Goal: Task Accomplishment & Management: Complete application form

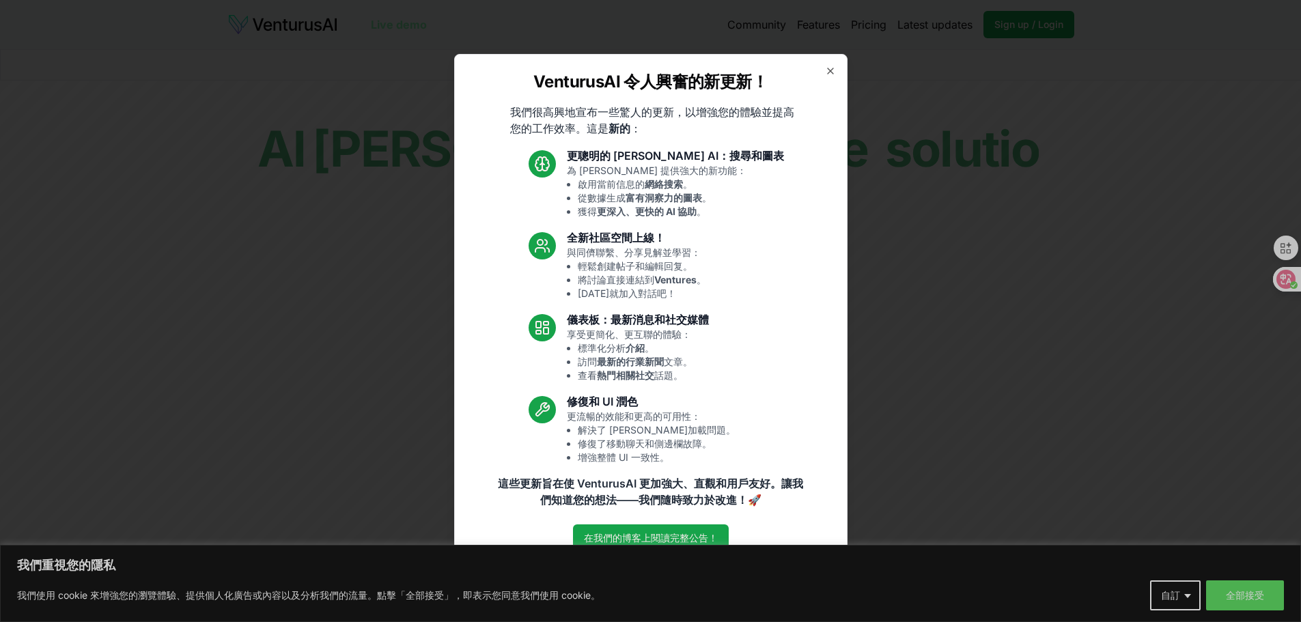
click at [829, 80] on div "VenturusAI 令人興奮的新更新！ 我們很高興地宣布一些驚人的更新，以增強您的體驗並提高您的工作效率。這是 新的 ： 更聰明的 Vera AI：搜尋和圖…" at bounding box center [650, 311] width 393 height 515
click at [830, 73] on icon "button" at bounding box center [830, 71] width 11 height 11
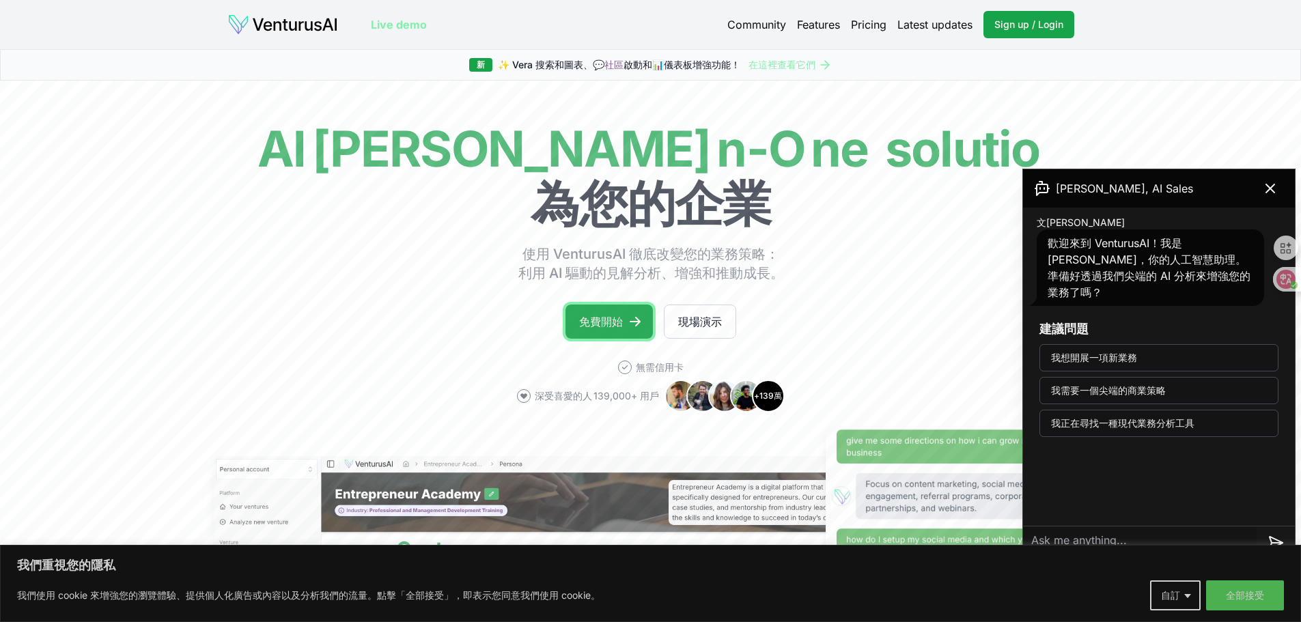
click at [604, 312] on link "免費開始" at bounding box center [608, 322] width 87 height 34
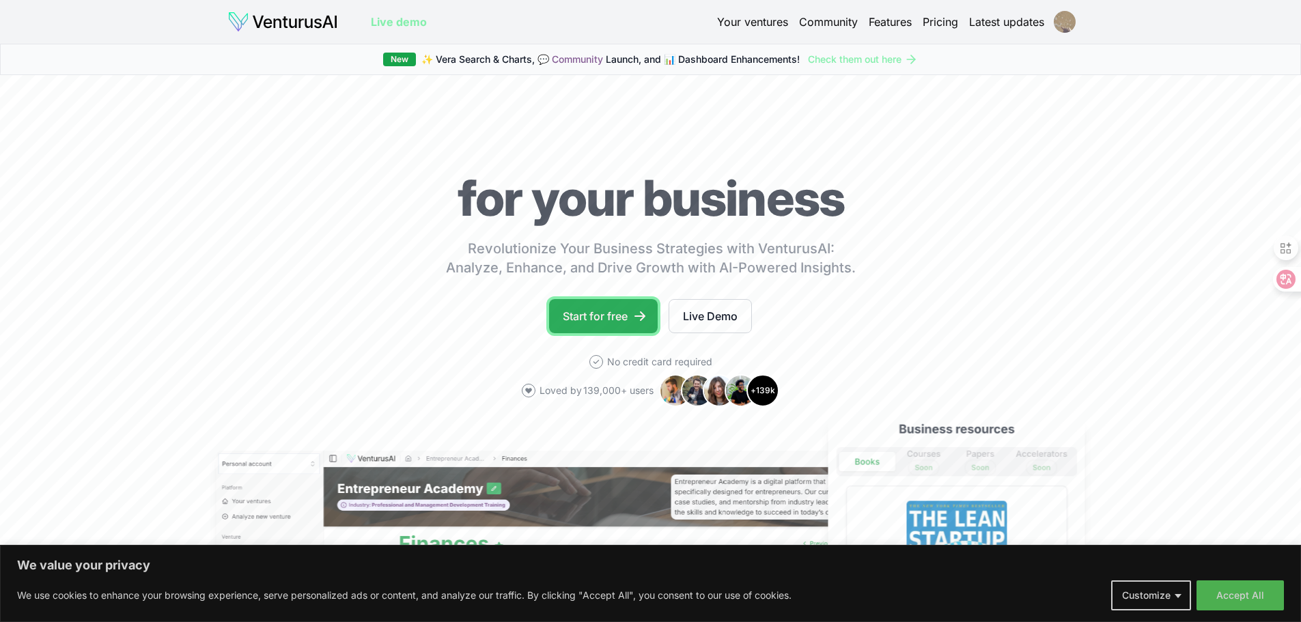
click at [620, 319] on link "Start for free" at bounding box center [603, 316] width 109 height 34
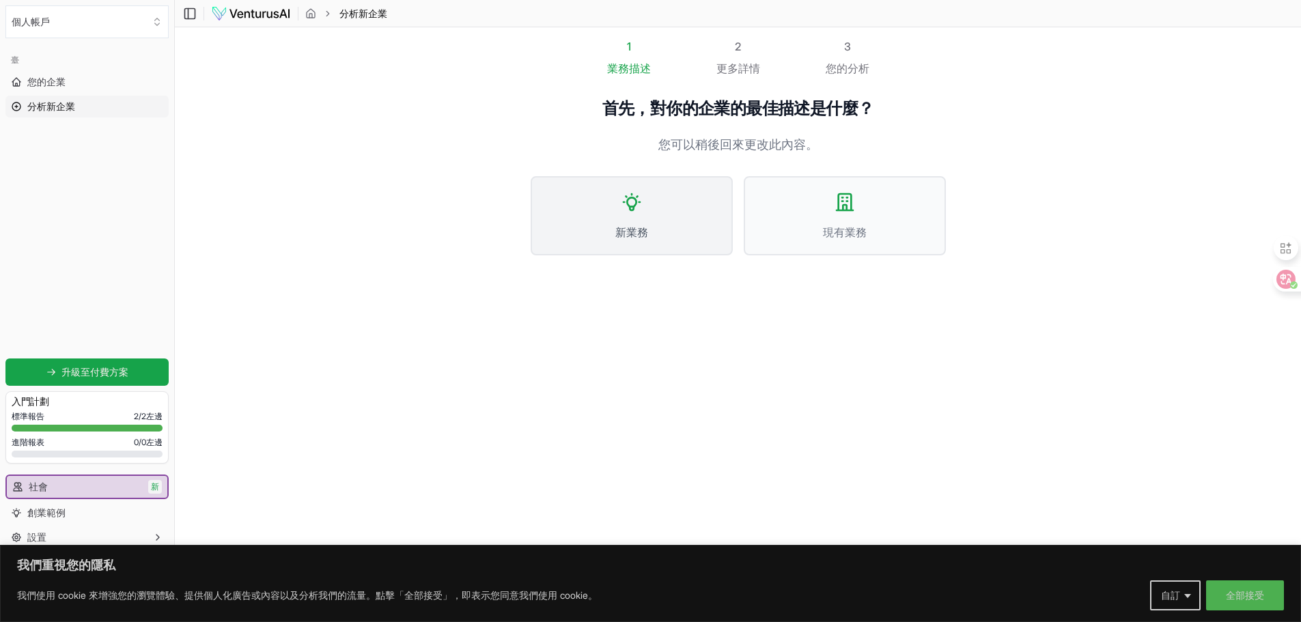
click at [552, 226] on span "新業務" at bounding box center [632, 232] width 172 height 16
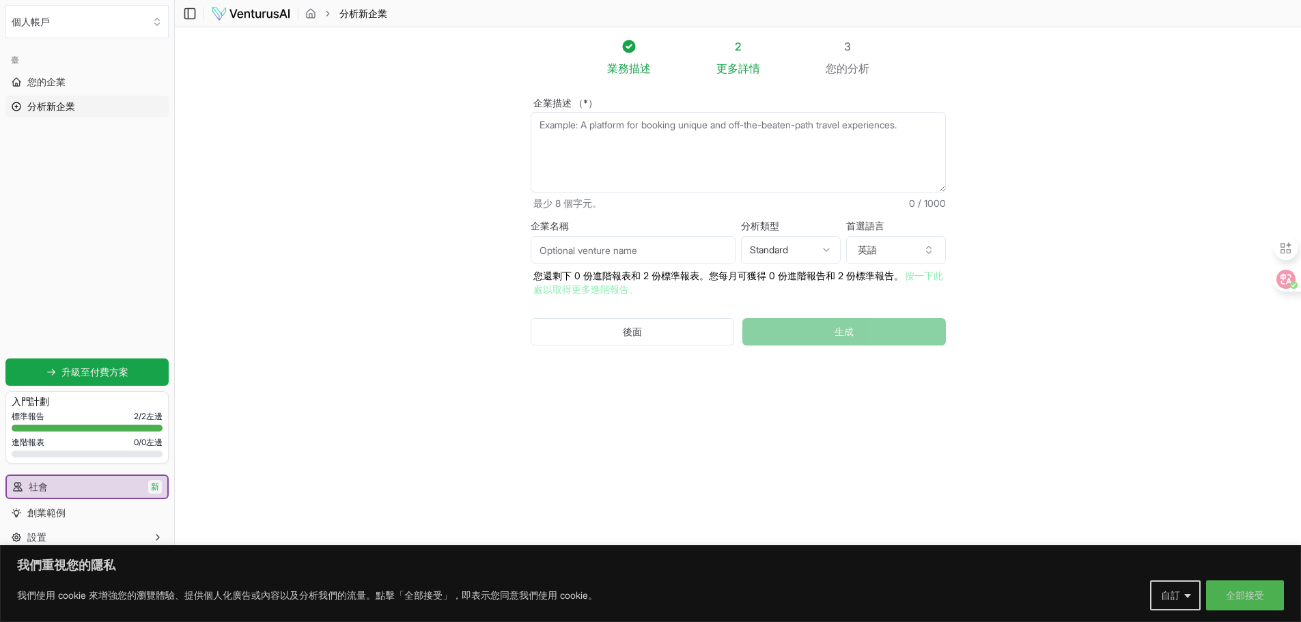
click at [695, 143] on textarea "企業描述 （*）" at bounding box center [738, 152] width 415 height 81
paste textarea "A premium DTC brand creating high-end collectible building block sets for adult…"
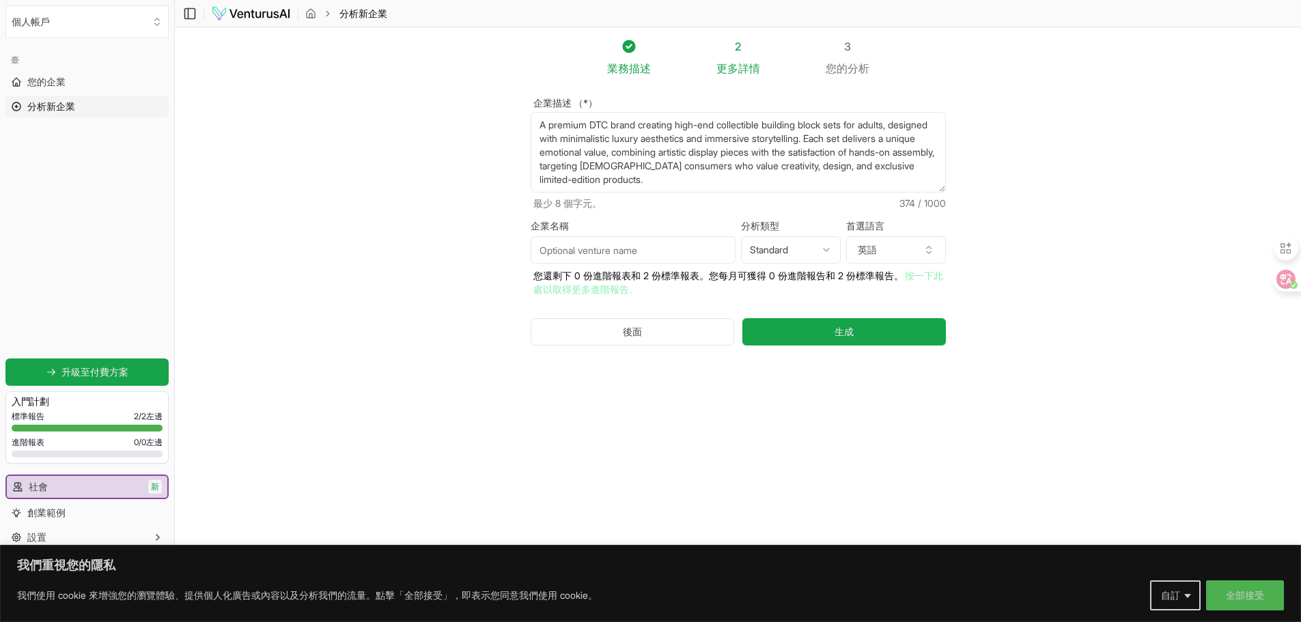
type textarea "A premium DTC brand creating high-end collectible building block sets for adult…"
click at [682, 244] on input "企業名稱" at bounding box center [633, 249] width 205 height 27
click at [641, 271] on font "您還剩下 0 份進階報表和 2 份標準報表。您每月可獲得 0 份進階報告和 2 份標準報告。 按一下此處以取得更多進階報告。" at bounding box center [738, 282] width 410 height 25
click at [651, 260] on input "企業名稱" at bounding box center [633, 249] width 205 height 27
paste input "AÉLEUM"
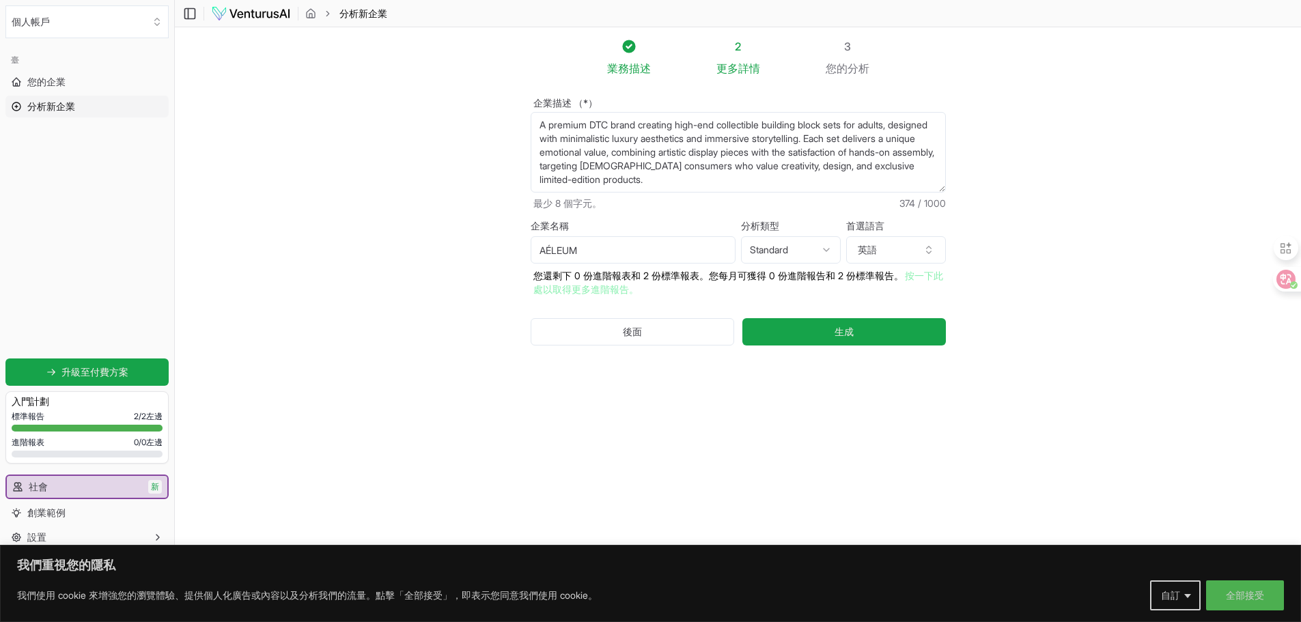
type input "AÉLEUM"
click at [802, 240] on html "我們重視您的隱私 我們使用 cookie 來增強您的瀏覽體驗、提供個人化廣告或內容以及分析我們的流量。點擊「全部接受」，即表示您同意我們使用 cookie。 …" at bounding box center [650, 311] width 1301 height 622
select select "advanced"
click at [869, 252] on font "英語" at bounding box center [867, 250] width 19 height 12
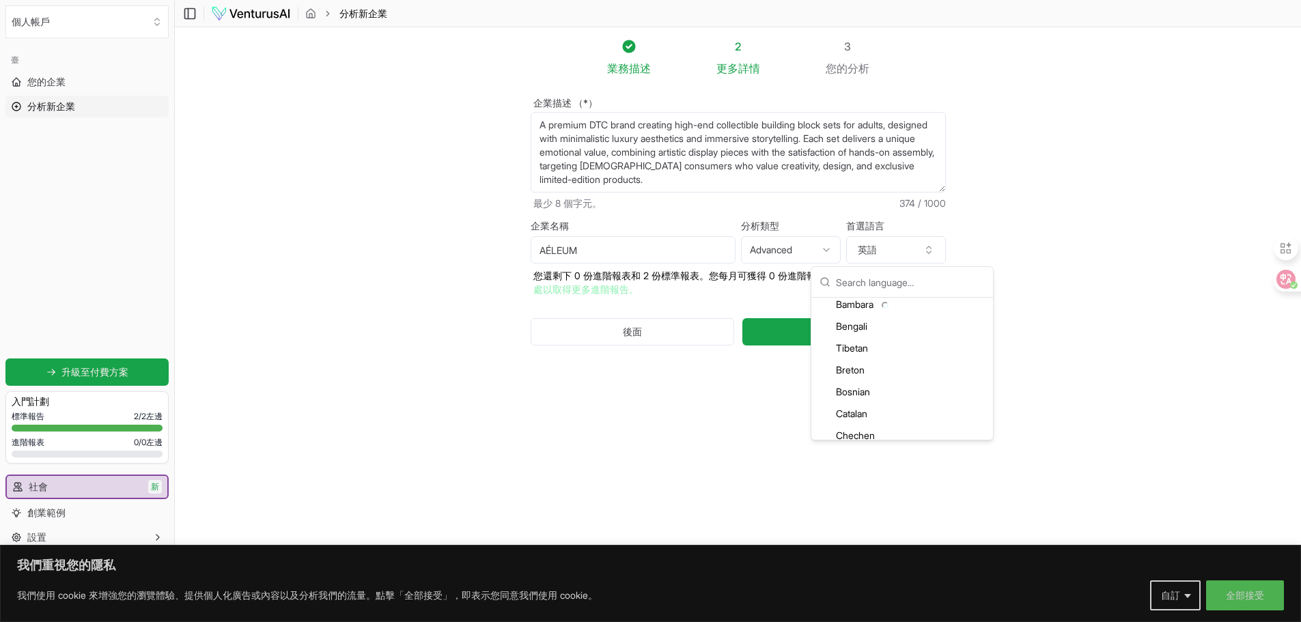
scroll to position [410, 0]
click at [1061, 227] on section "業務 描述 2 更多 詳情 3 您的 分析 企業描述 （*） A premium DTC brand creating high-end collectibl…" at bounding box center [738, 290] width 1126 height 527
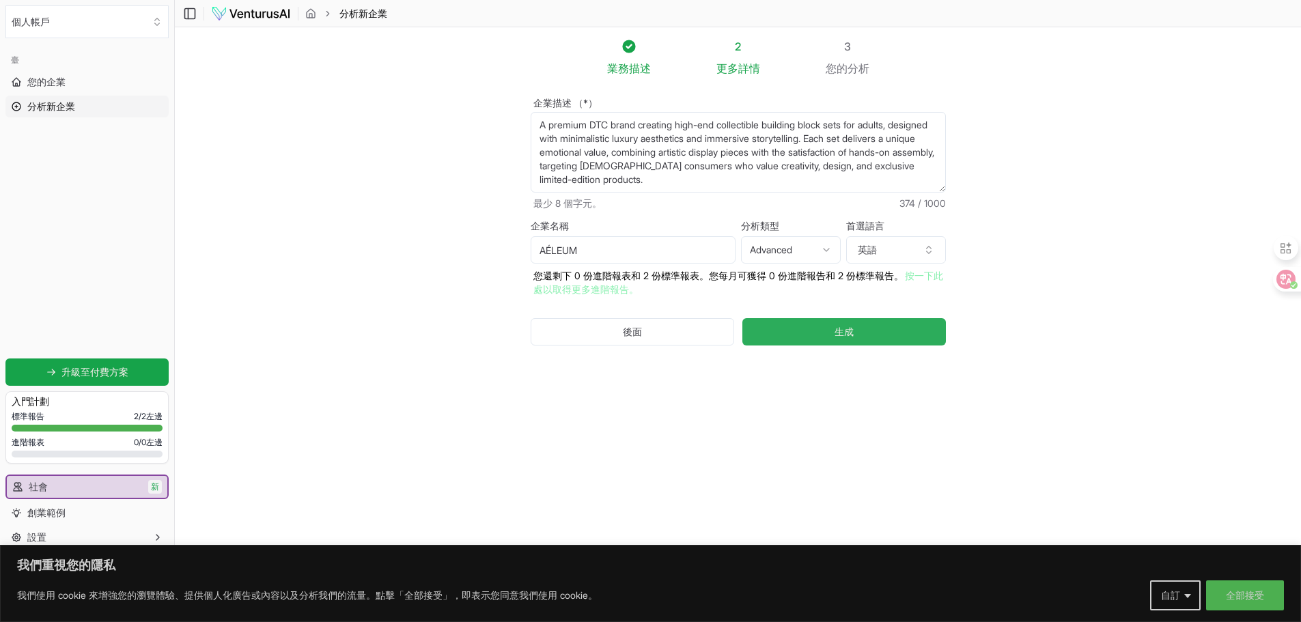
click at [916, 339] on button "生成" at bounding box center [843, 331] width 203 height 27
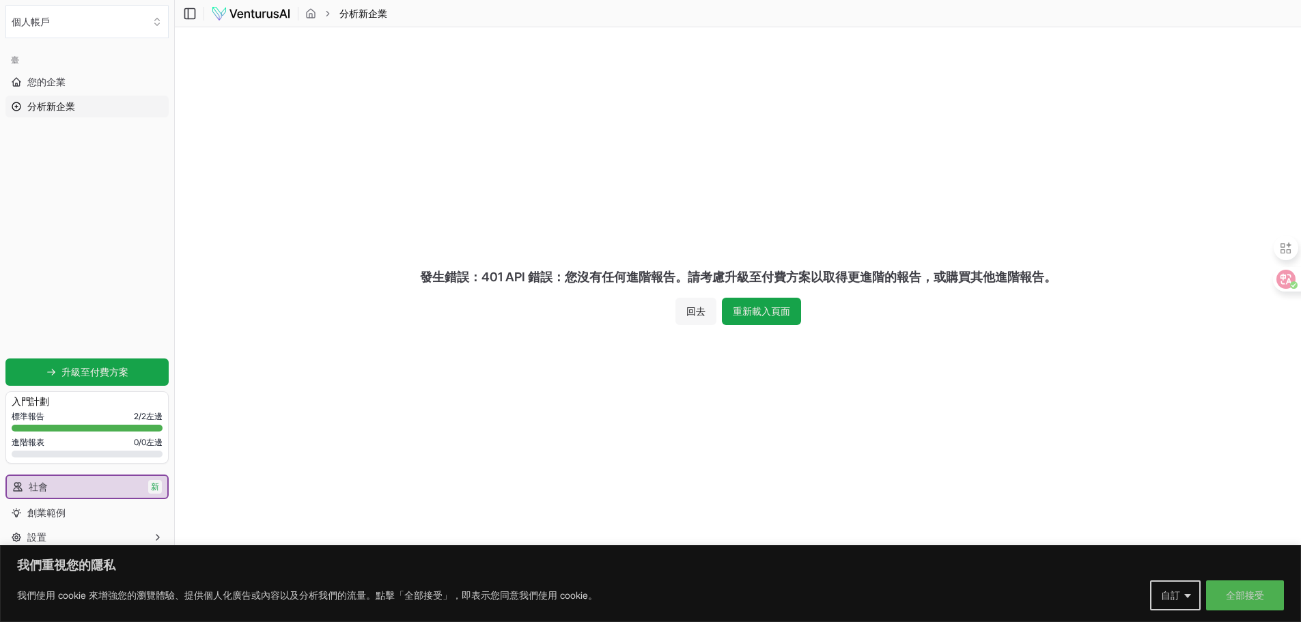
click at [686, 315] on font "回去" at bounding box center [695, 311] width 19 height 12
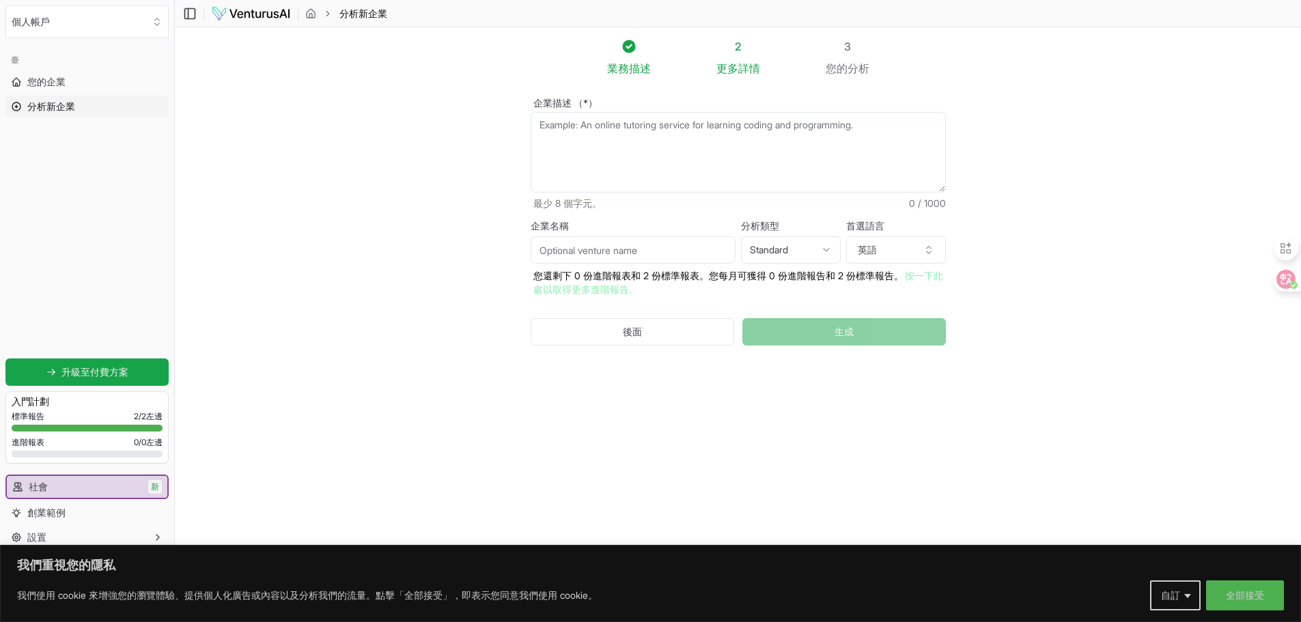
click at [787, 236] on div "分析類型 Standard Advanced Standard" at bounding box center [791, 242] width 100 height 42
click at [703, 260] on input "企業名稱" at bounding box center [633, 249] width 205 height 27
click at [717, 165] on textarea "企業描述 （*）" at bounding box center [738, 152] width 415 height 81
click at [613, 257] on input "企業名稱" at bounding box center [633, 249] width 205 height 27
paste input "AÉLEUM"
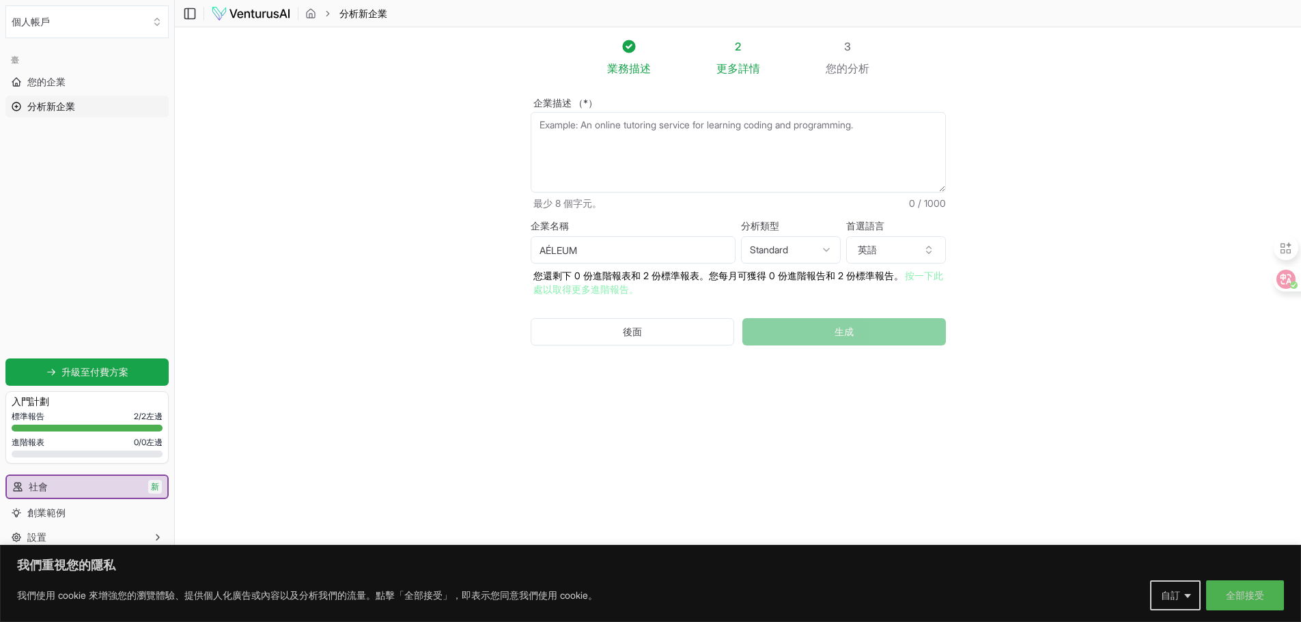
type input "AÉLEUM"
click at [826, 173] on textarea "企業描述 （*）" at bounding box center [738, 152] width 415 height 81
paste textarea "A premium DTC brand creating high-end collectible building block sets for adult…"
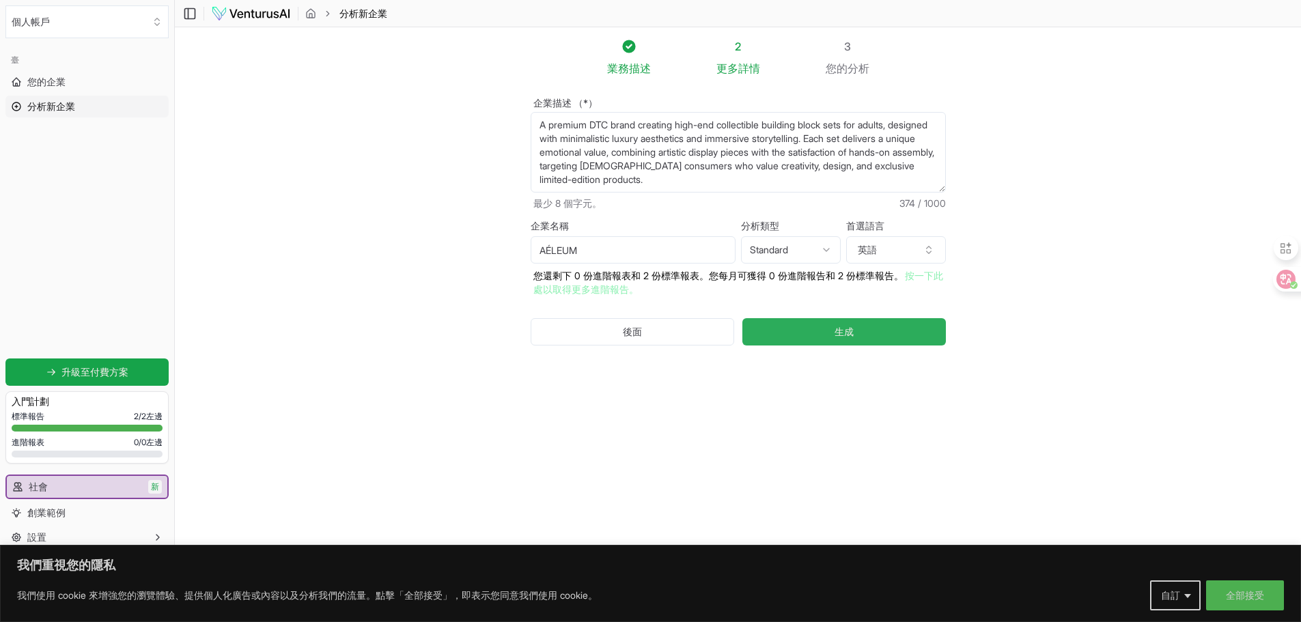
type textarea "A premium DTC brand creating high-end collectible building block sets for adult…"
click at [874, 334] on button "生成" at bounding box center [843, 331] width 203 height 27
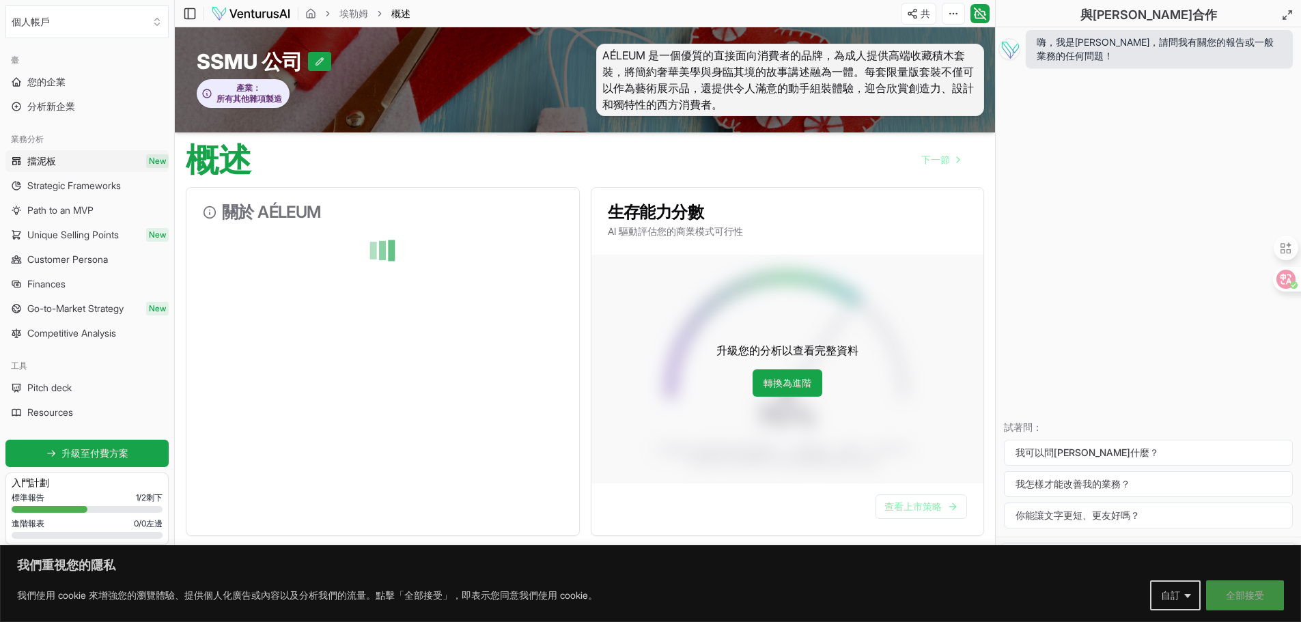
click at [1235, 588] on button "全部接受" at bounding box center [1245, 595] width 78 height 30
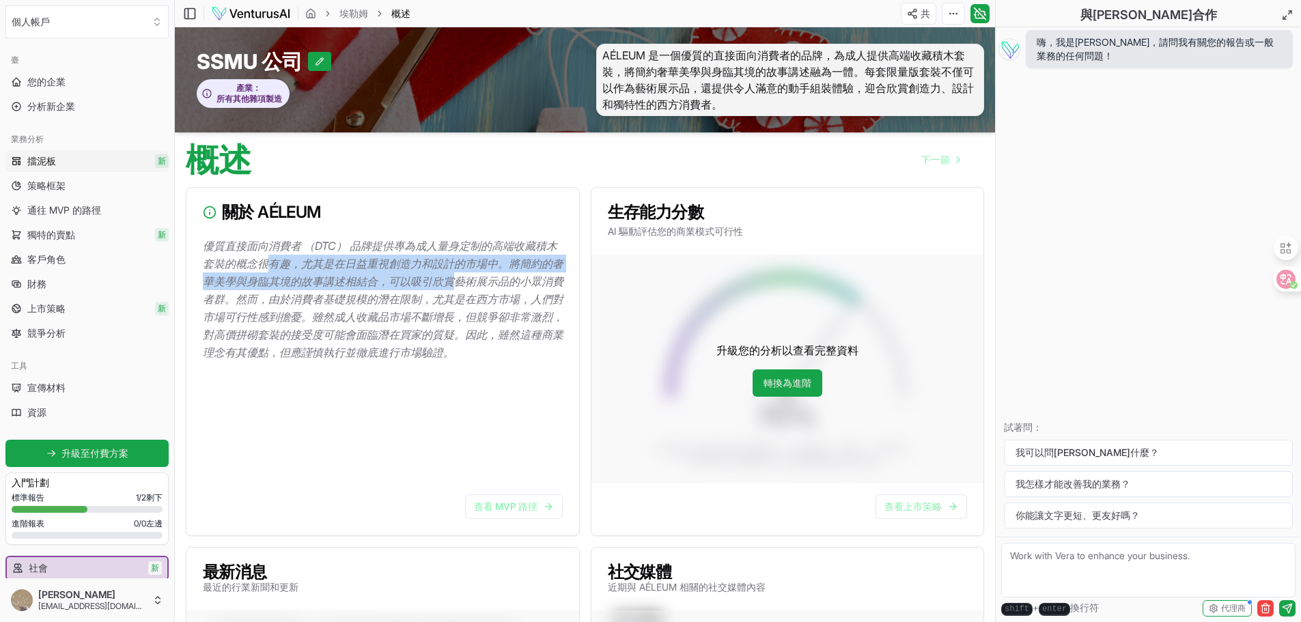
drag, startPoint x: 272, startPoint y: 257, endPoint x: 449, endPoint y: 279, distance: 178.9
click at [449, 279] on font "優質直接面向消費者 （DTC） 品牌提供專為成人量身定制的高端收藏積木套裝的概念很有趣，尤其是在日益重視創造力和設計的市場中。將簡約的奢華美學與身臨其境的故事…" at bounding box center [383, 299] width 361 height 120
click at [87, 226] on link "獨特的賣點 新" at bounding box center [86, 235] width 163 height 22
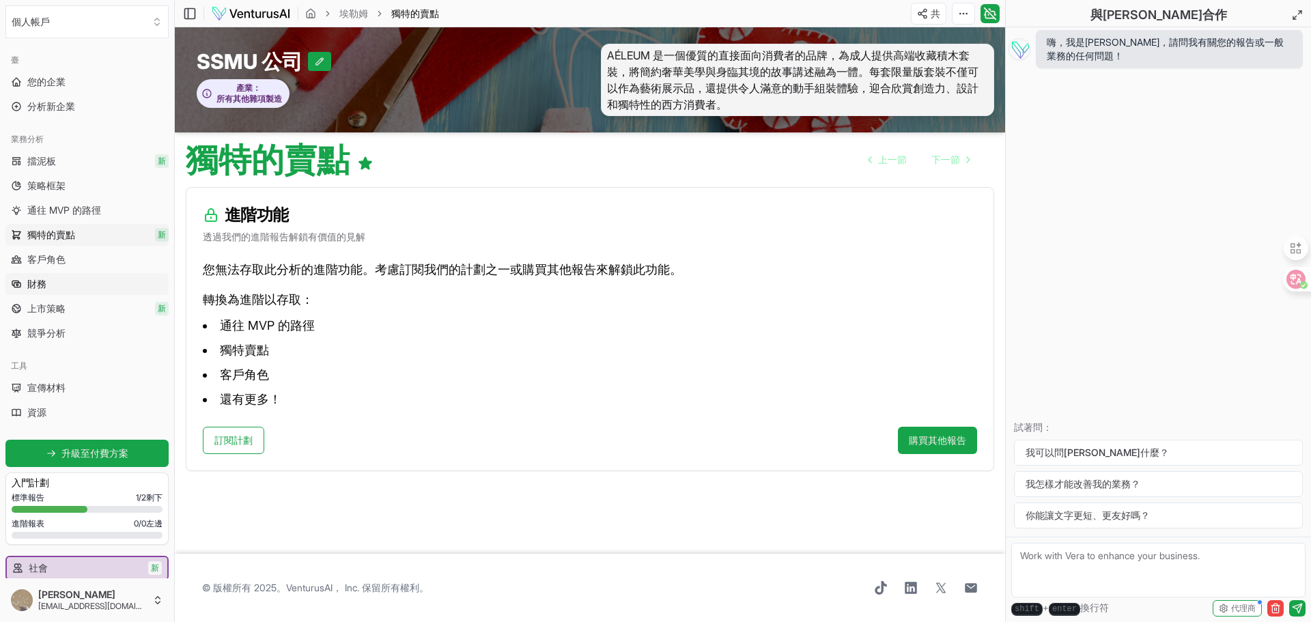
click at [94, 283] on link "財務" at bounding box center [86, 284] width 163 height 22
click at [947, 170] on link "下一節" at bounding box center [951, 159] width 60 height 27
click at [1295, 288] on circle at bounding box center [1294, 285] width 8 height 8
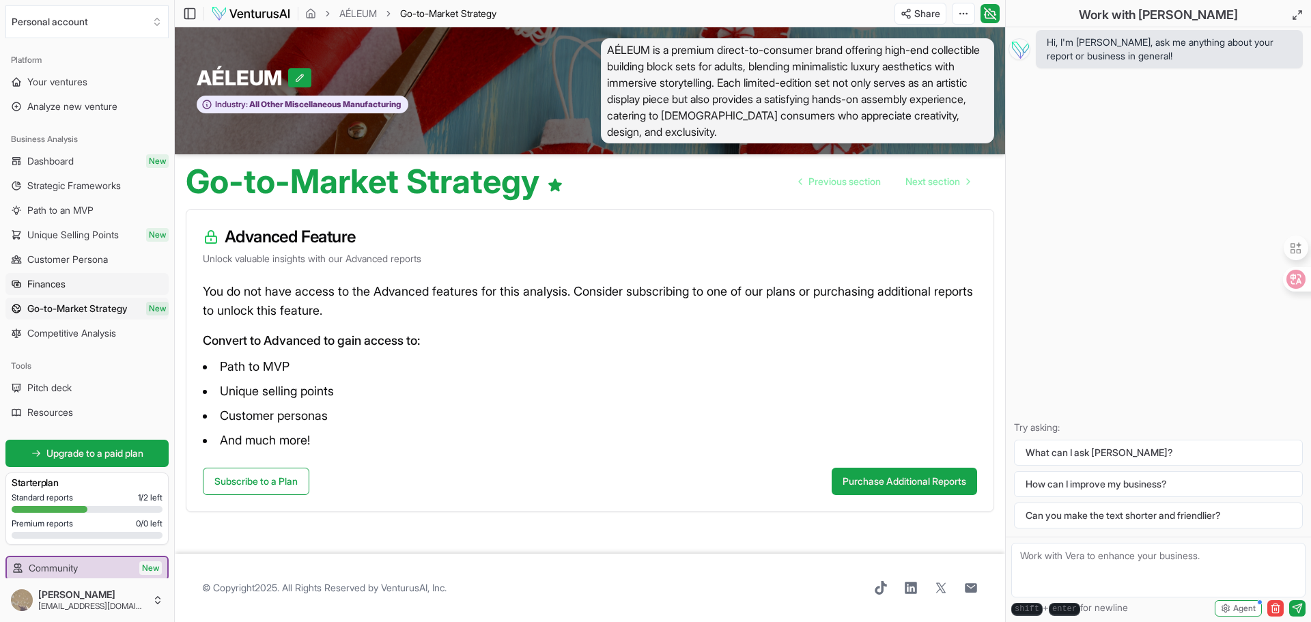
click at [49, 289] on span "Finances" at bounding box center [46, 284] width 38 height 14
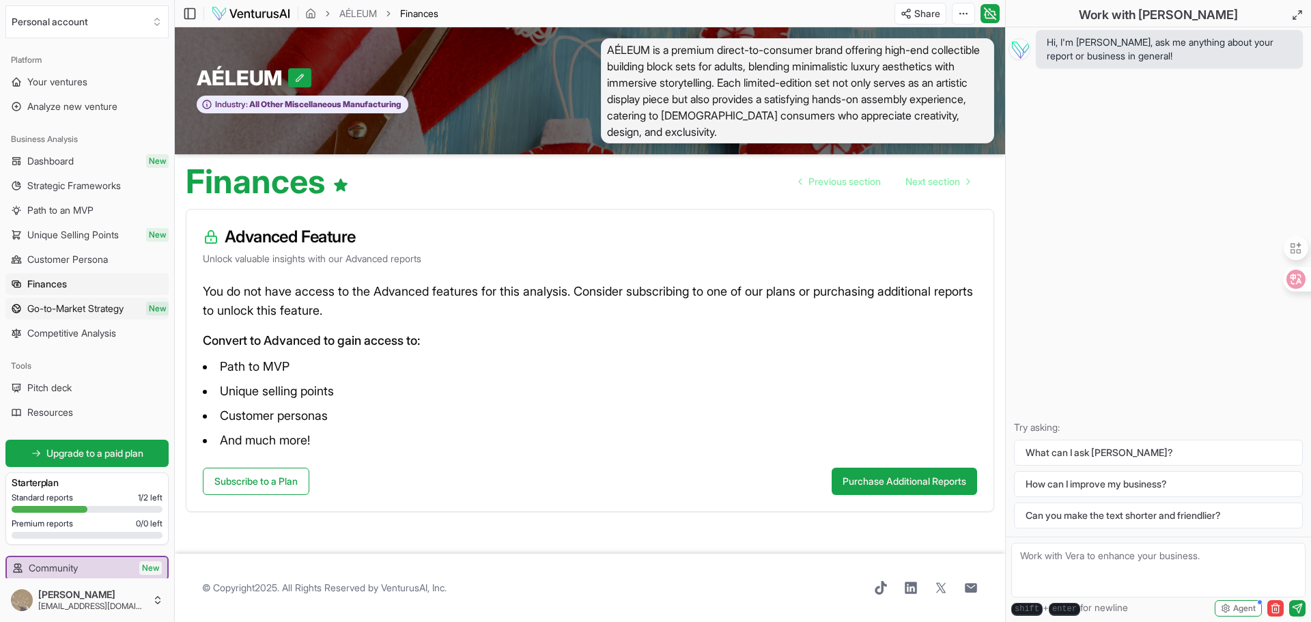
click at [51, 307] on span "Go-to-Market Strategy" at bounding box center [75, 309] width 96 height 14
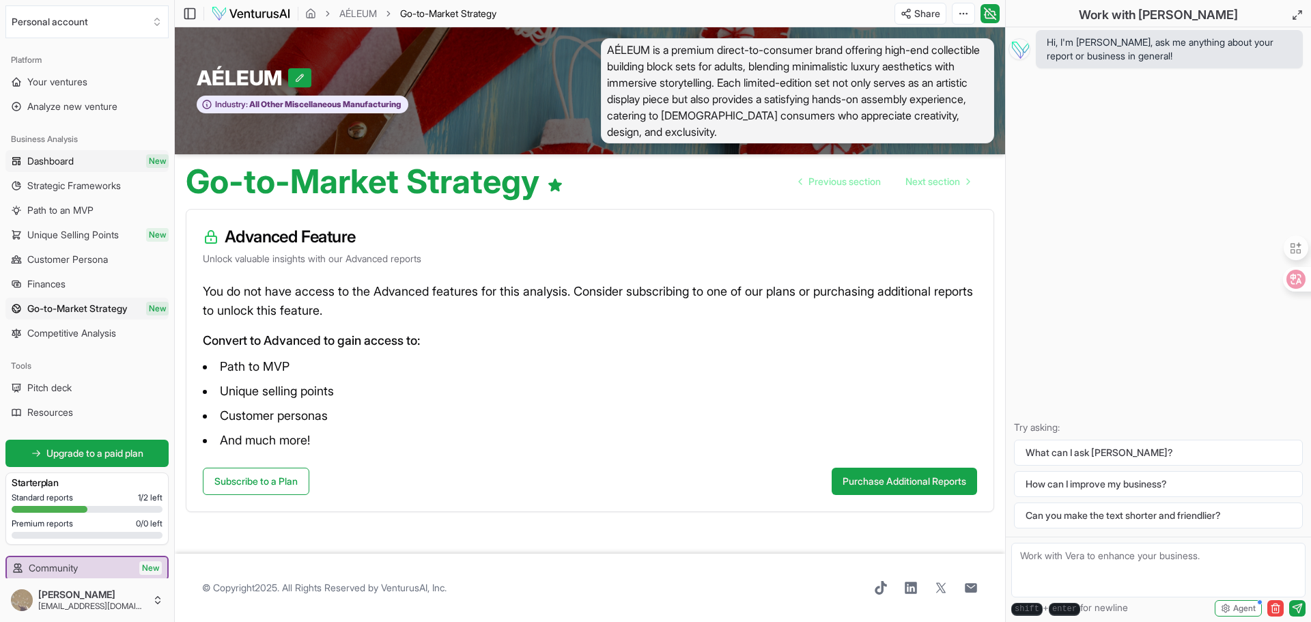
click at [82, 166] on link "Dashboard New" at bounding box center [86, 161] width 163 height 22
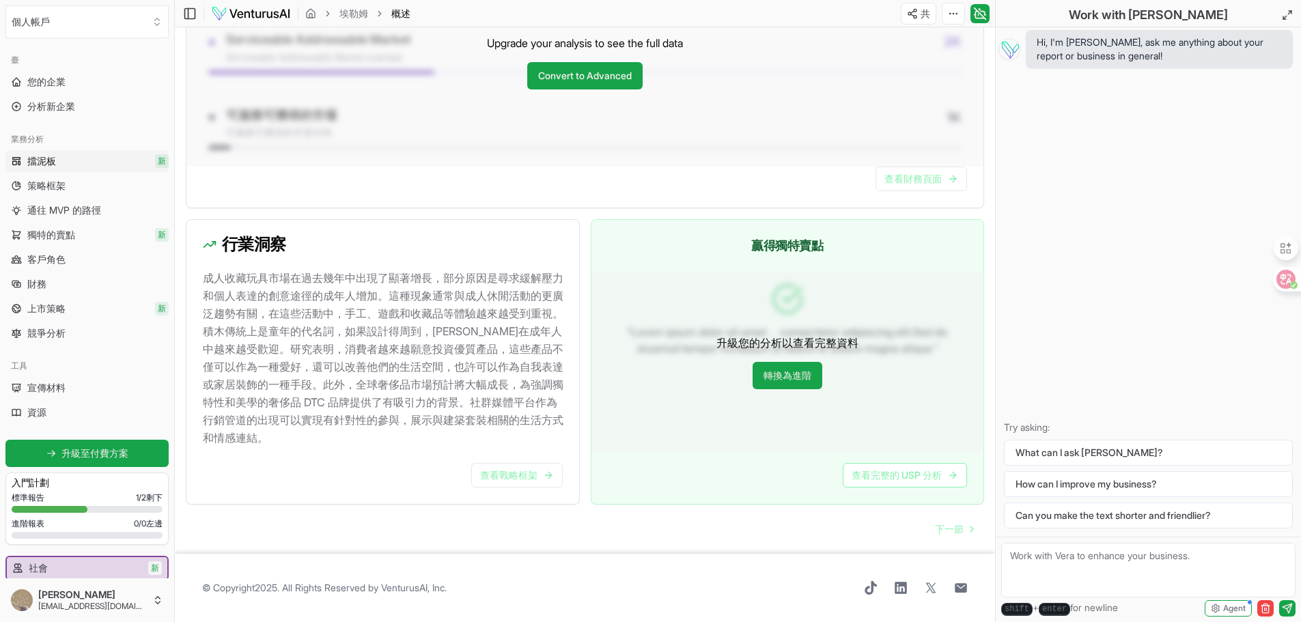
scroll to position [1175, 0]
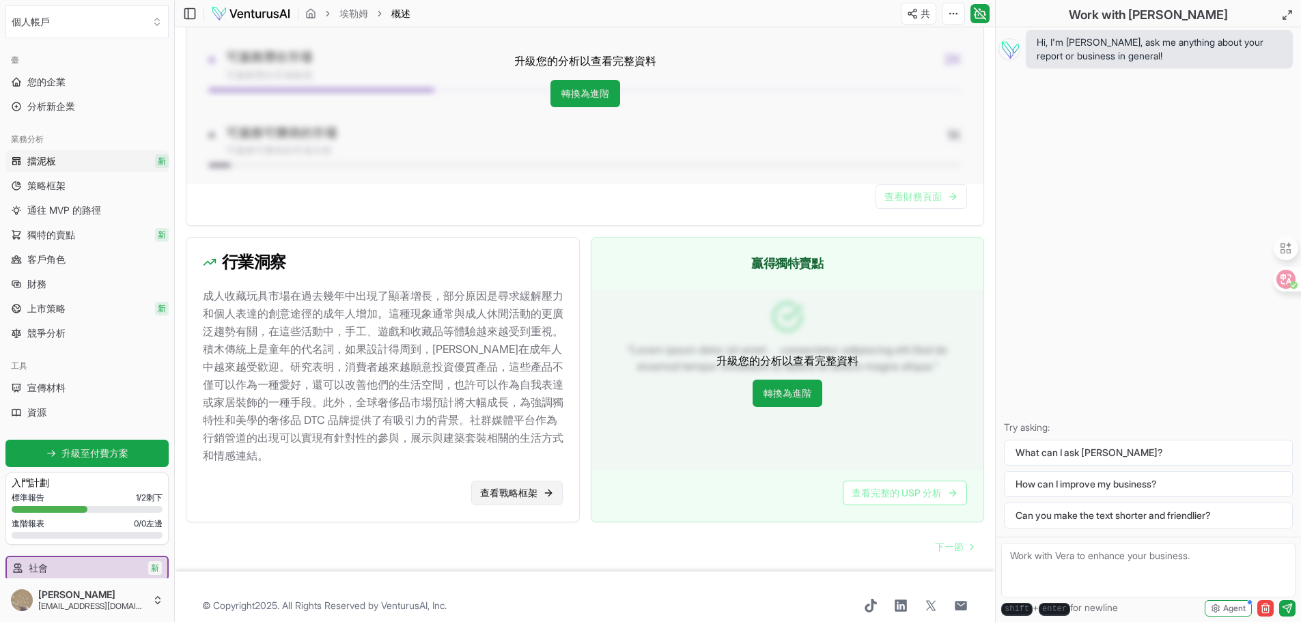
click at [499, 487] on font "查看戰略框架" at bounding box center [508, 493] width 57 height 12
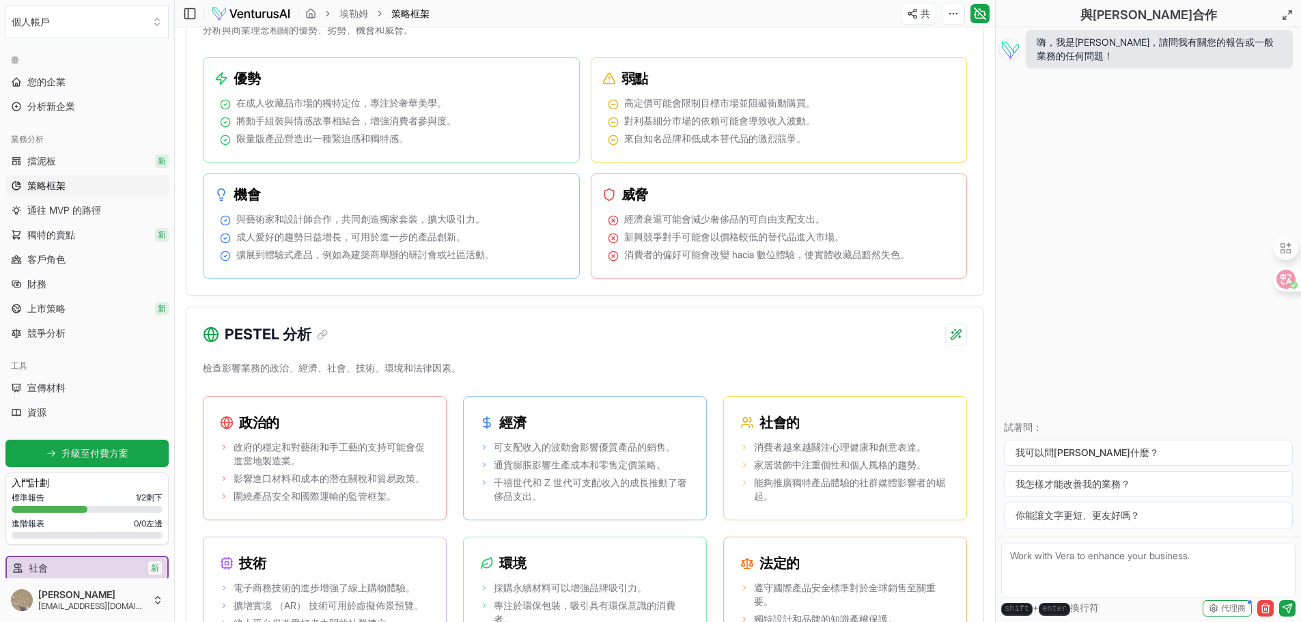
scroll to position [751, 0]
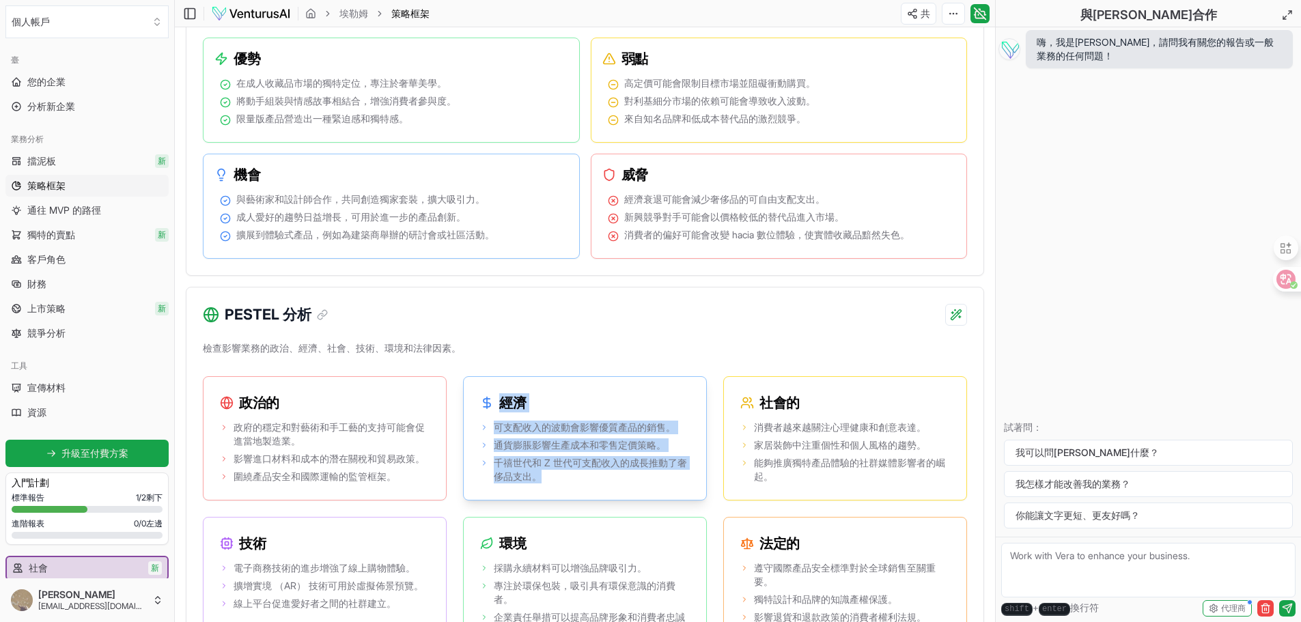
drag, startPoint x: 460, startPoint y: 398, endPoint x: 660, endPoint y: 476, distance: 214.1
click at [660, 476] on div "政治的 政府的穩定和對藝術和手工藝的支持可能會促進當地製造業。 影響進口材料和成本的潛在關稅和貿易政策。 圍繞產品安全和國際運輸的監管框架。 經濟 可支配收入…" at bounding box center [585, 515] width 764 height 279
click at [660, 476] on span "千禧世代和 Z 世代可支配收入的成長推動了奢侈品支出。" at bounding box center [592, 469] width 196 height 27
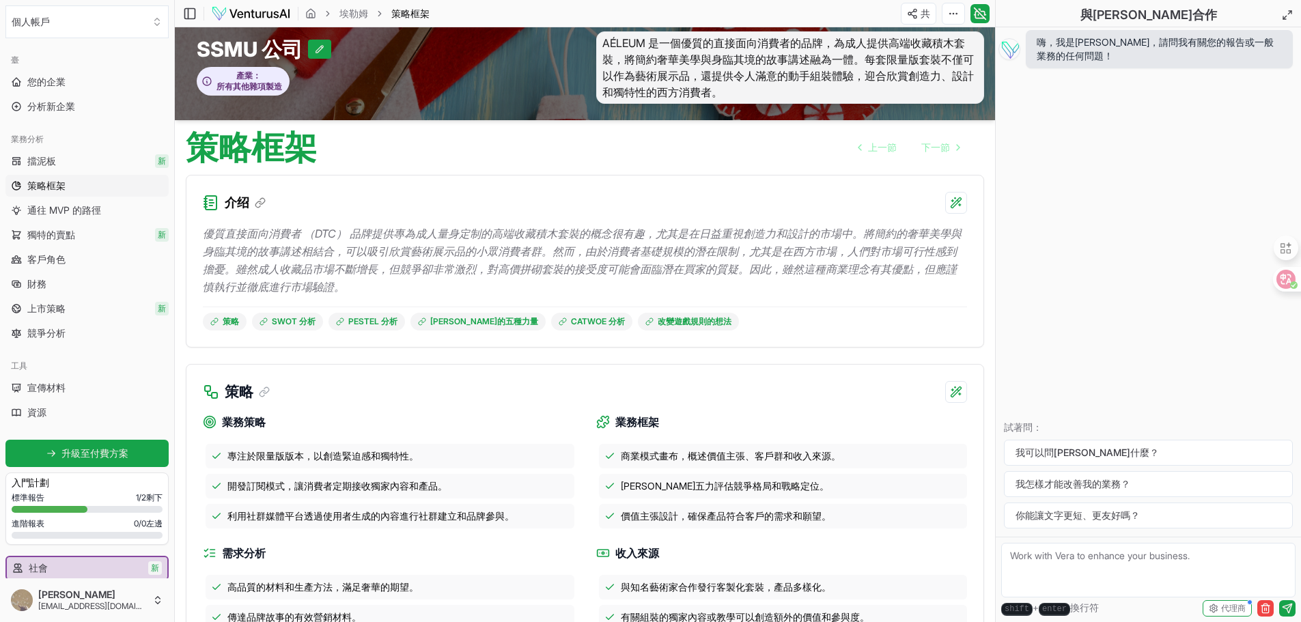
scroll to position [0, 0]
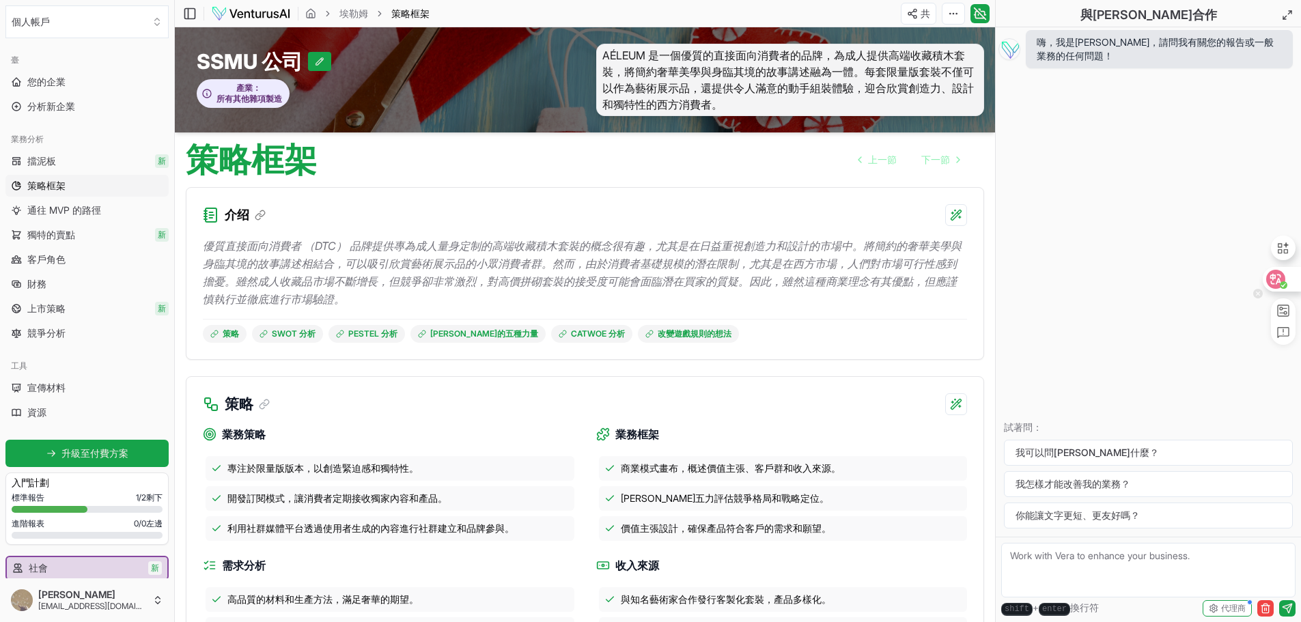
click at [1269, 292] on div at bounding box center [1277, 287] width 48 height 116
click at [1295, 264] on div at bounding box center [1277, 287] width 48 height 116
click at [1276, 285] on icon at bounding box center [1276, 279] width 14 height 14
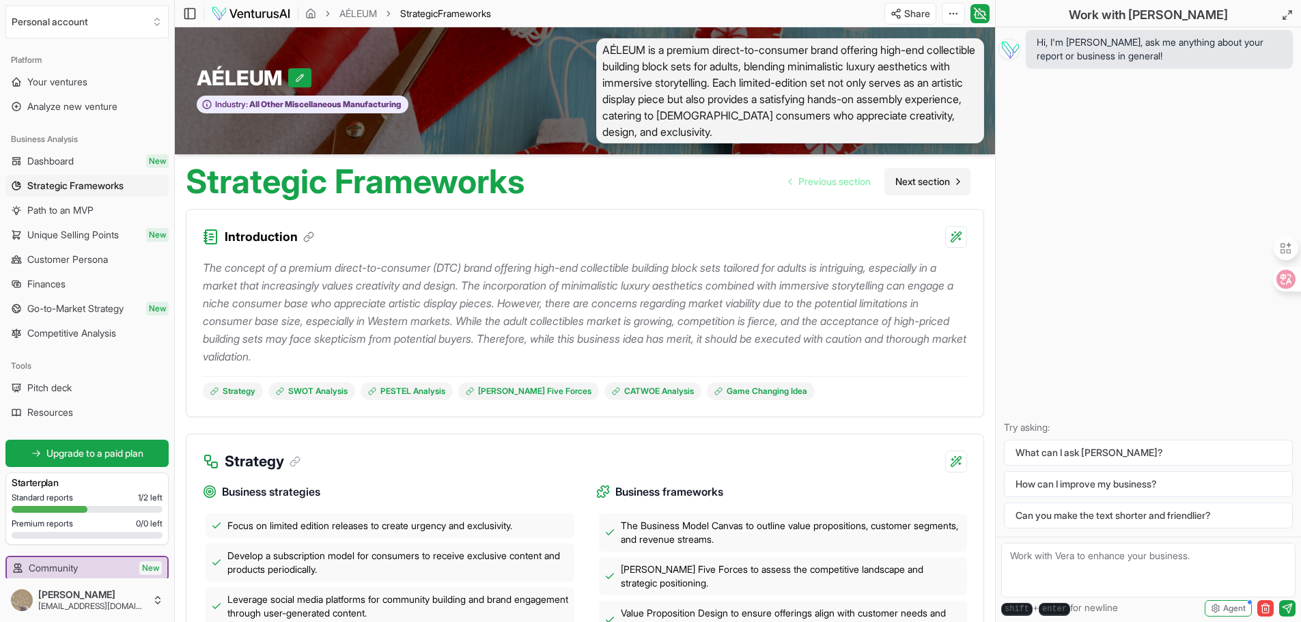
click at [930, 184] on span "Next section" at bounding box center [922, 182] width 55 height 14
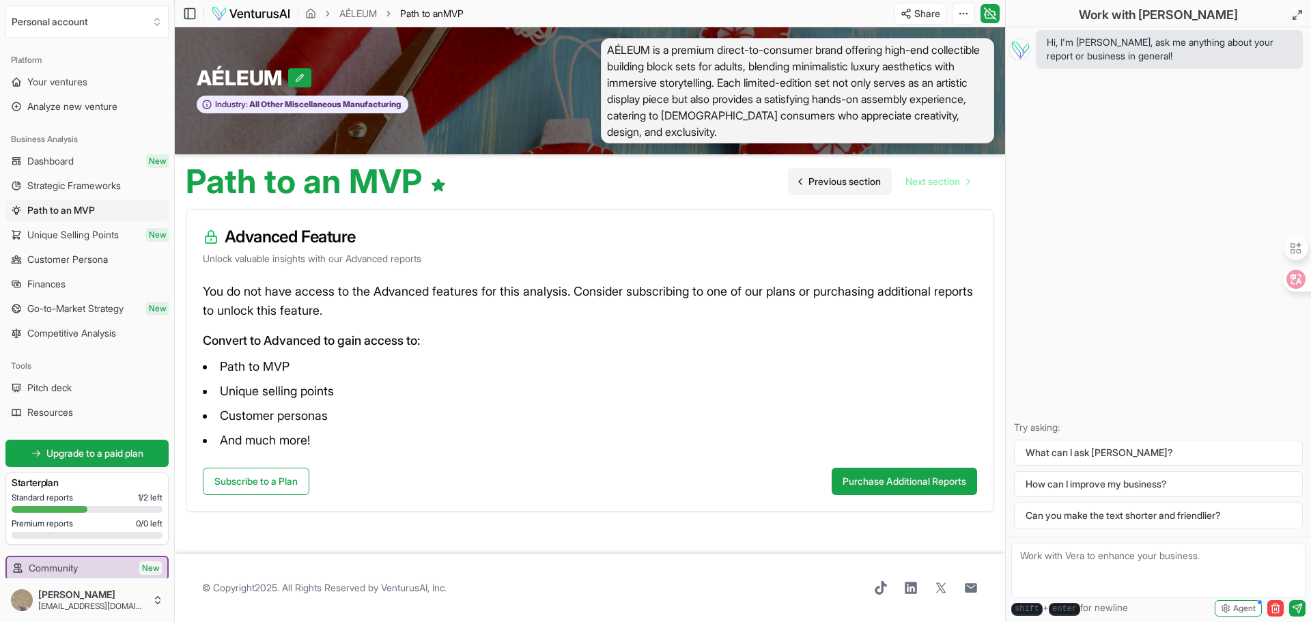
click at [871, 180] on span "Previous section" at bounding box center [845, 182] width 72 height 14
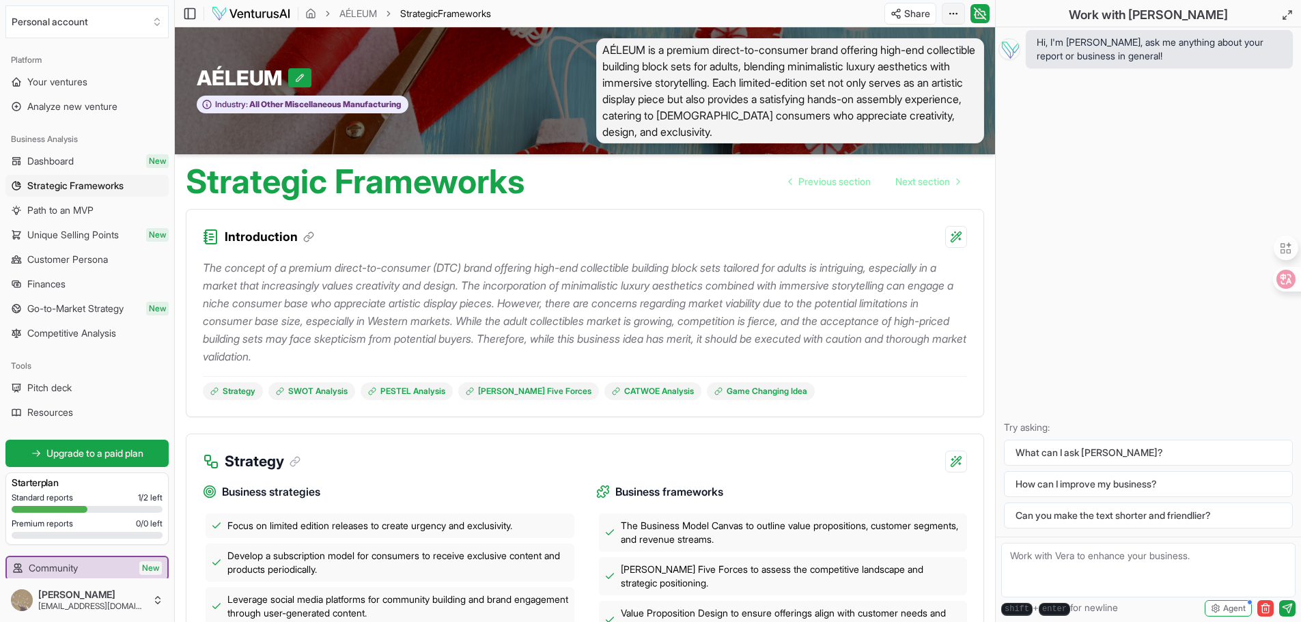
click at [955, 16] on html "We value your privacy We use cookies to enhance your browsing experience, serve…" at bounding box center [650, 311] width 1301 height 622
click at [895, 68] on div "Download PDF" at bounding box center [900, 64] width 111 height 22
click at [953, 10] on html "We value your privacy We use cookies to enhance your browsing experience, serve…" at bounding box center [650, 311] width 1301 height 622
click at [926, 66] on div "Download PDF" at bounding box center [900, 64] width 111 height 22
